Goal: Transaction & Acquisition: Obtain resource

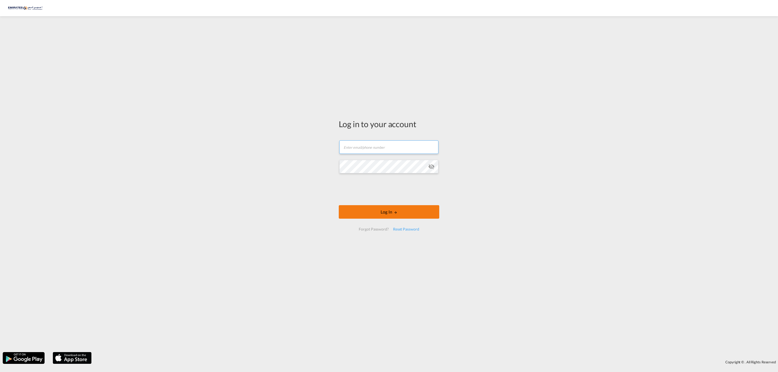
type input "[EMAIL_ADDRESS][DOMAIN_NAME]"
click at [372, 210] on button "Log In" at bounding box center [389, 212] width 100 height 14
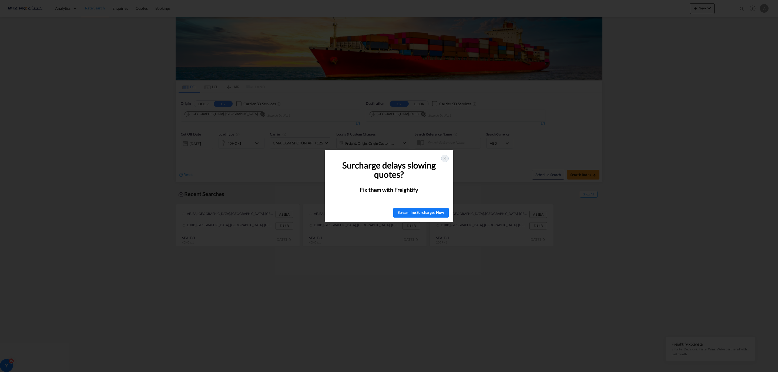
click at [442, 160] on div at bounding box center [445, 159] width 8 height 8
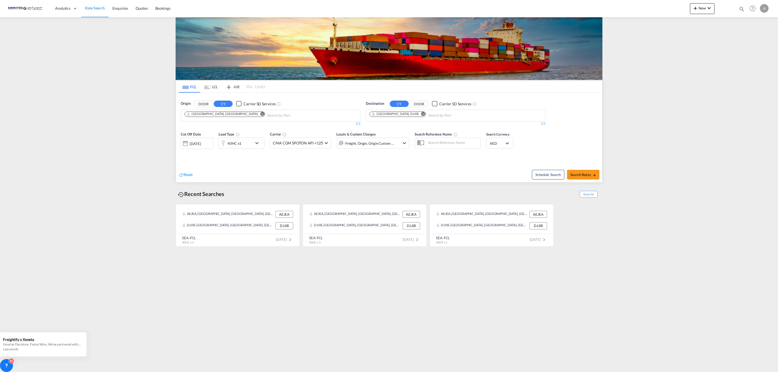
click at [421, 113] on md-icon "Remove" at bounding box center [423, 114] width 4 height 4
click at [394, 116] on body "Analytics Dashboard Rate Search Enquiries Quotes Bookings" at bounding box center [389, 186] width 778 height 372
type input "tangier"
click at [390, 127] on div "Tangier [GEOGRAPHIC_DATA] [GEOGRAPHIC_DATA]" at bounding box center [411, 128] width 103 height 16
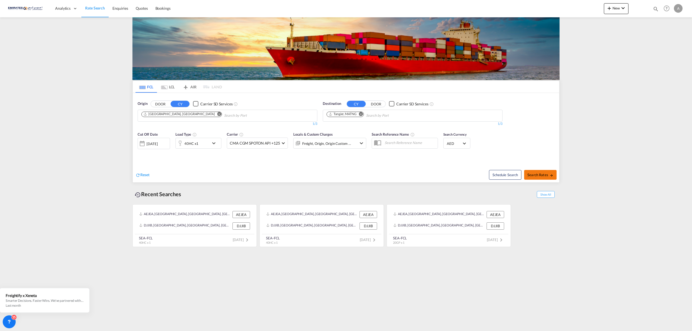
click at [544, 176] on span "Search Rates" at bounding box center [540, 175] width 26 height 4
type input "AEJEA to MATNG / [DATE]"
